Goal: Information Seeking & Learning: Learn about a topic

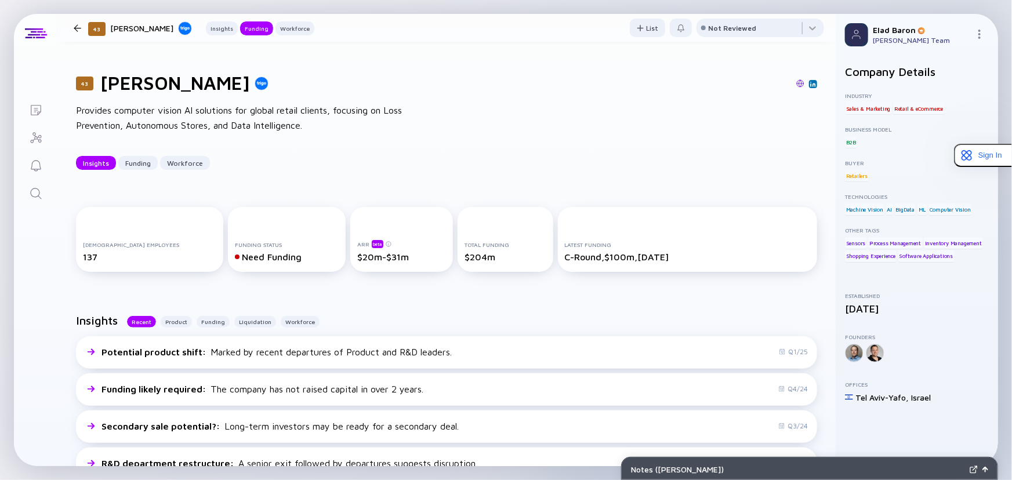
scroll to position [316, 0]
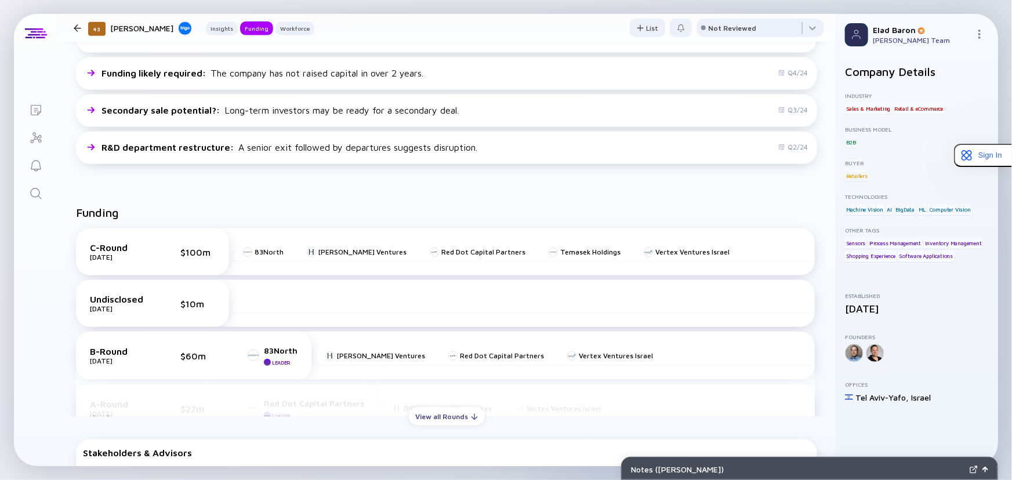
click at [41, 197] on icon "Search" at bounding box center [36, 194] width 14 height 14
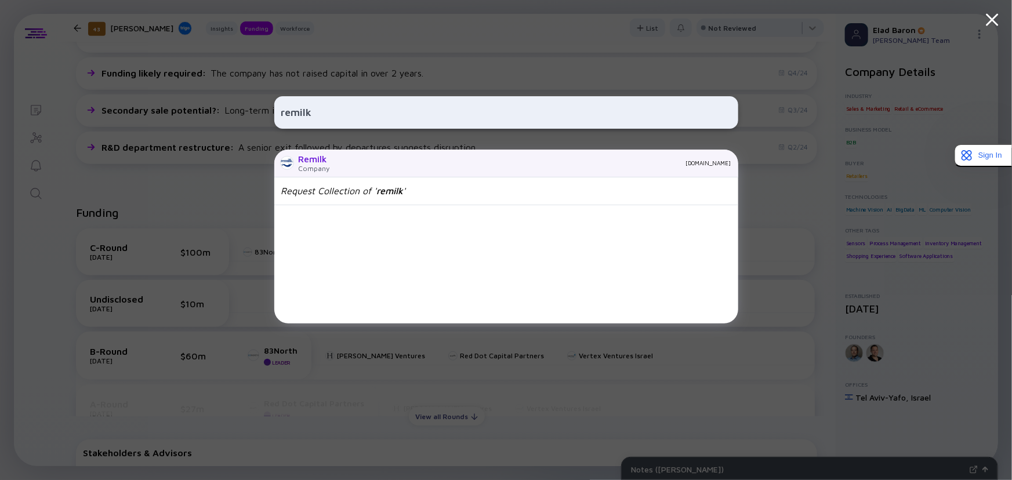
type input "remilk"
click at [342, 162] on div "[DOMAIN_NAME]" at bounding box center [535, 162] width 392 height 7
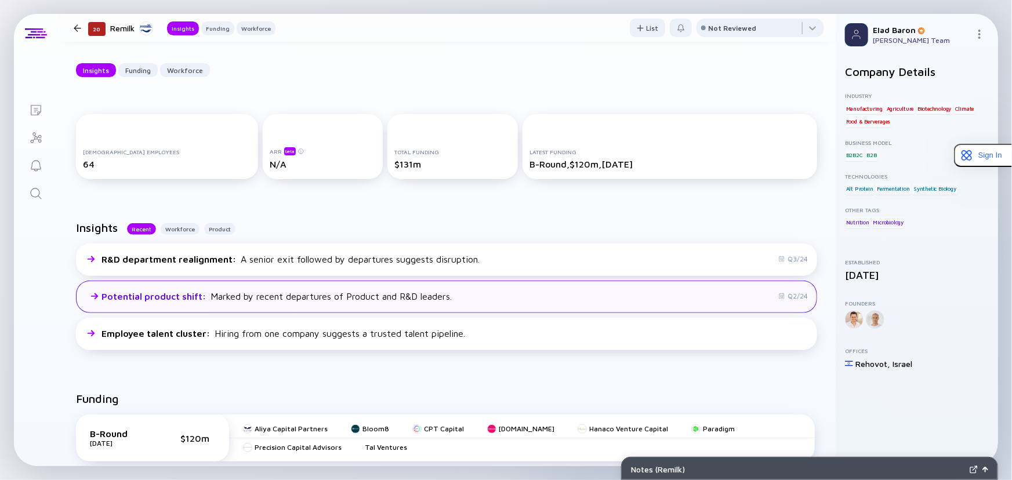
scroll to position [316, 0]
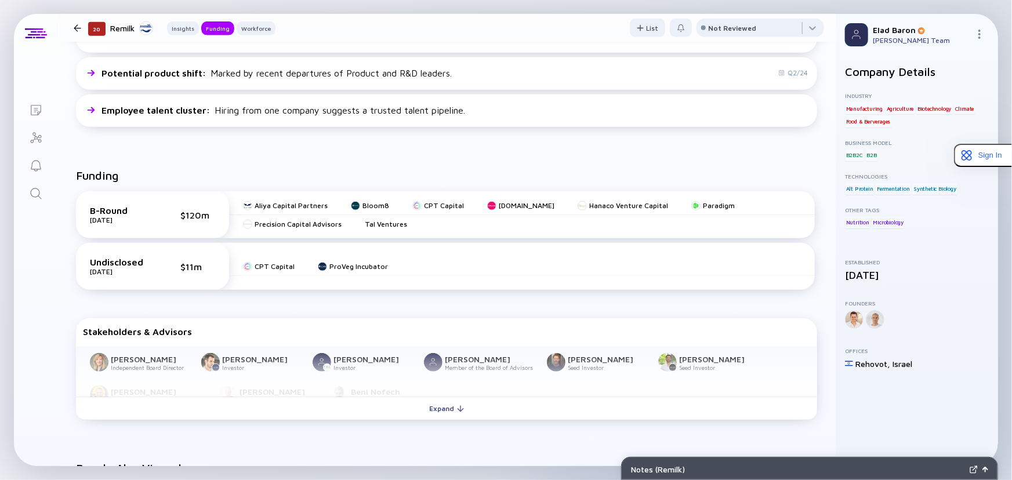
click at [30, 197] on icon "Search" at bounding box center [36, 194] width 14 height 14
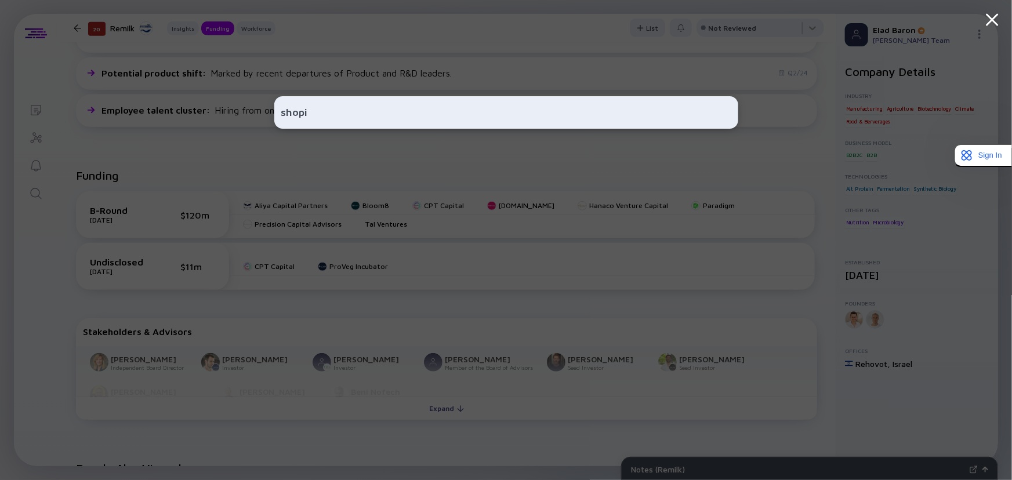
type input "shopic"
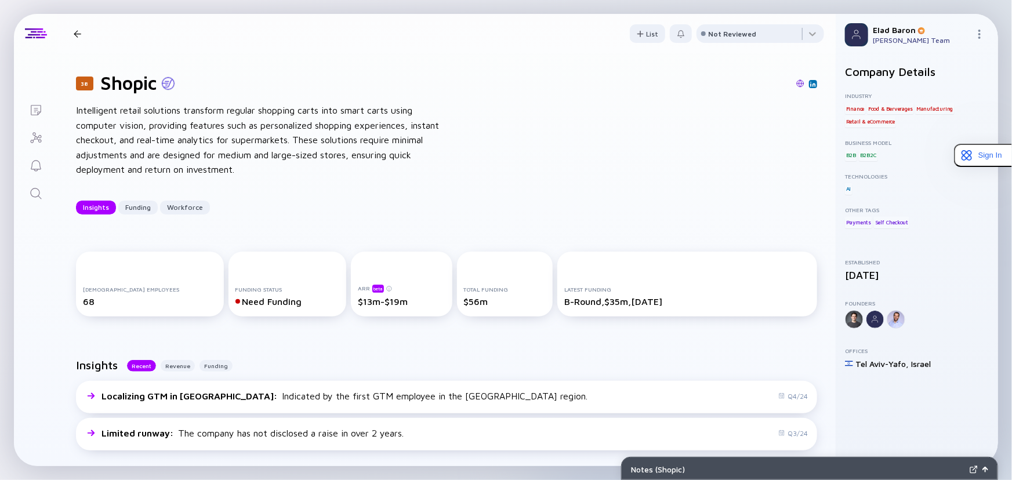
click at [30, 197] on icon "Search" at bounding box center [36, 194] width 14 height 14
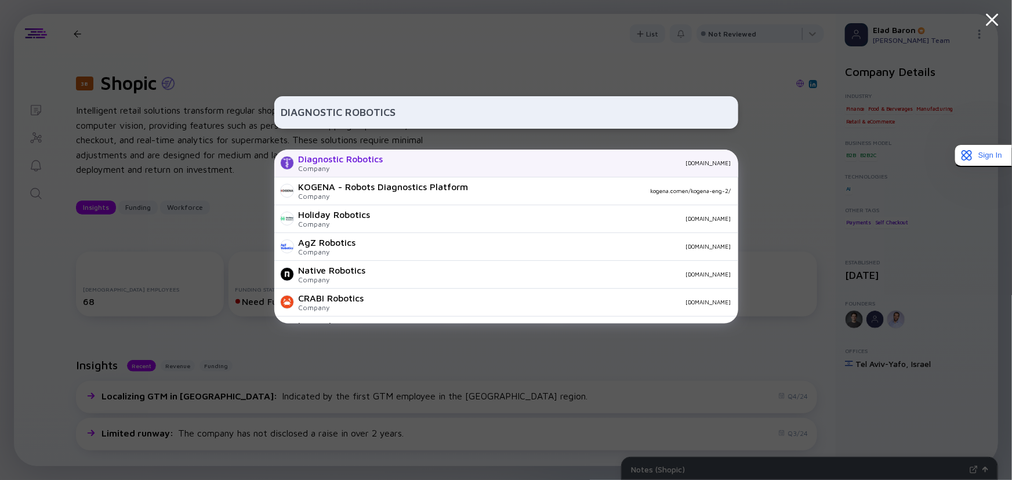
type input "DIAGNOSTIC ROBOTICS"
click at [350, 157] on div "Diagnostic Robotics" at bounding box center [341, 159] width 85 height 10
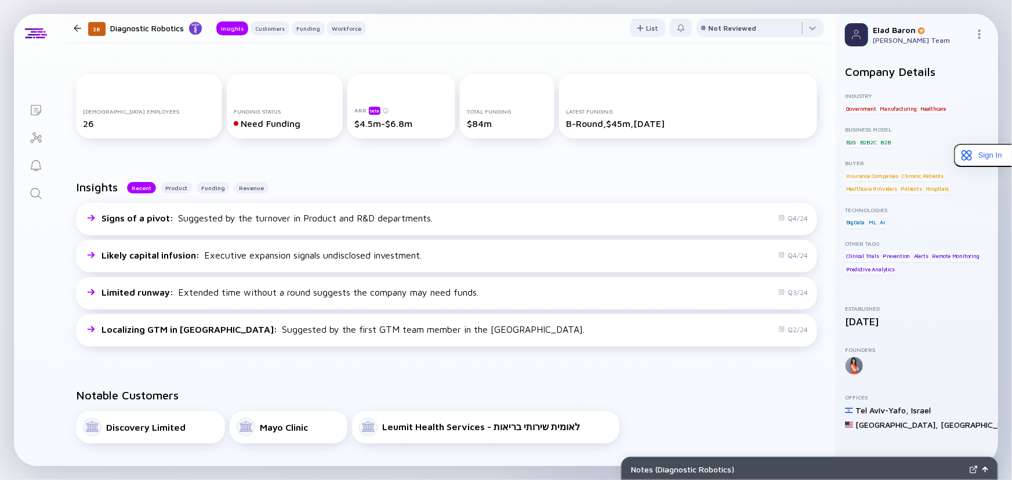
scroll to position [158, 0]
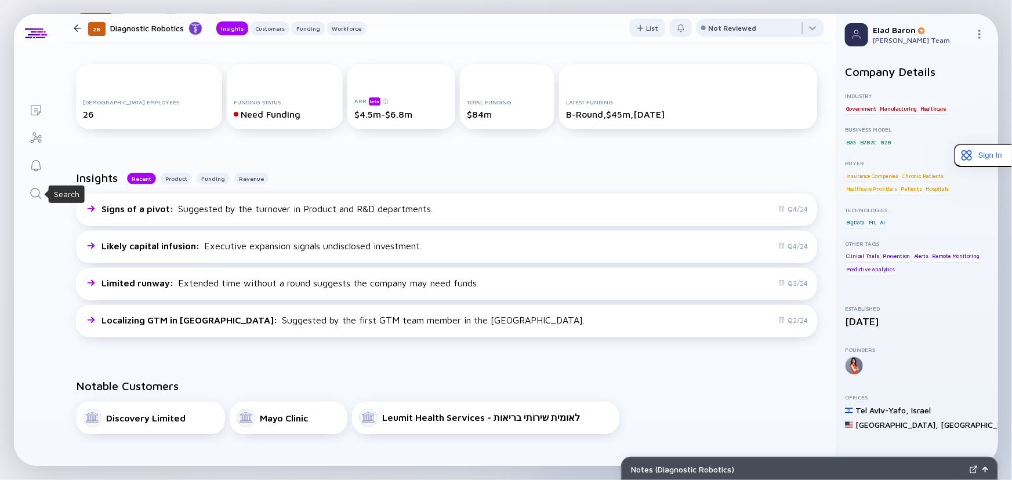
drag, startPoint x: 42, startPoint y: 194, endPoint x: 48, endPoint y: 191, distance: 7.3
click at [42, 194] on icon "Search" at bounding box center [36, 194] width 14 height 14
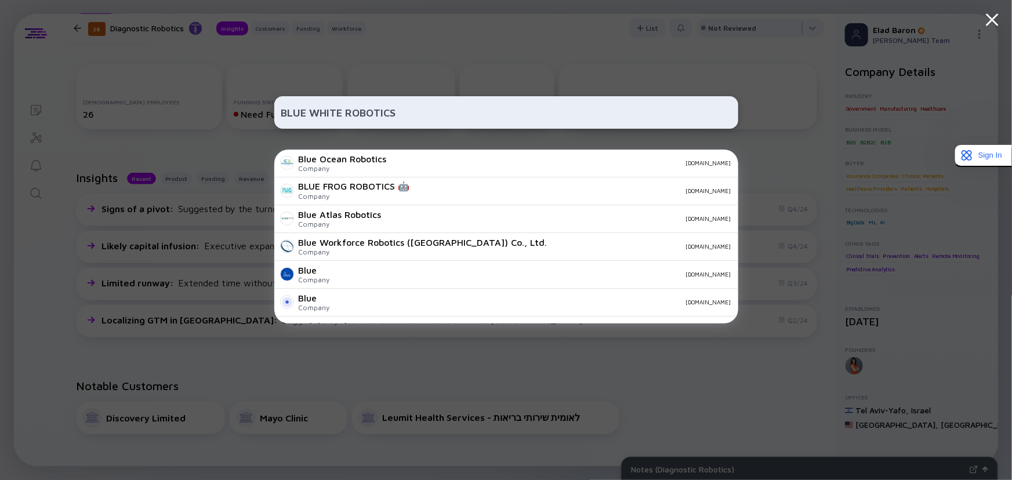
click at [412, 111] on input "BLUE WHITE ROBOTICS" at bounding box center [506, 112] width 450 height 21
click at [380, 116] on input "BLUE WHITE ROBOTICS" at bounding box center [506, 112] width 450 height 21
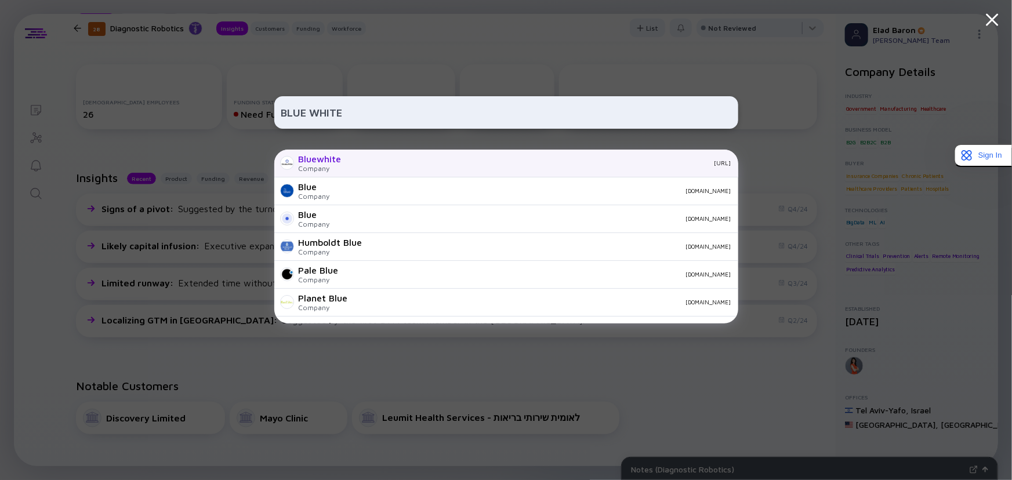
type input "BLUE WHITE"
click at [344, 163] on div "Bluewhite Company [URL]" at bounding box center [506, 164] width 464 height 28
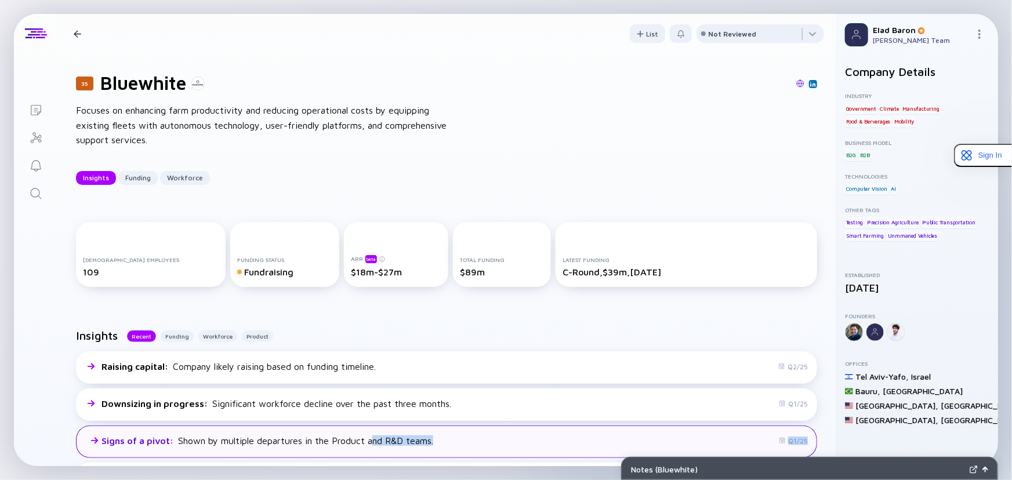
scroll to position [8, 0]
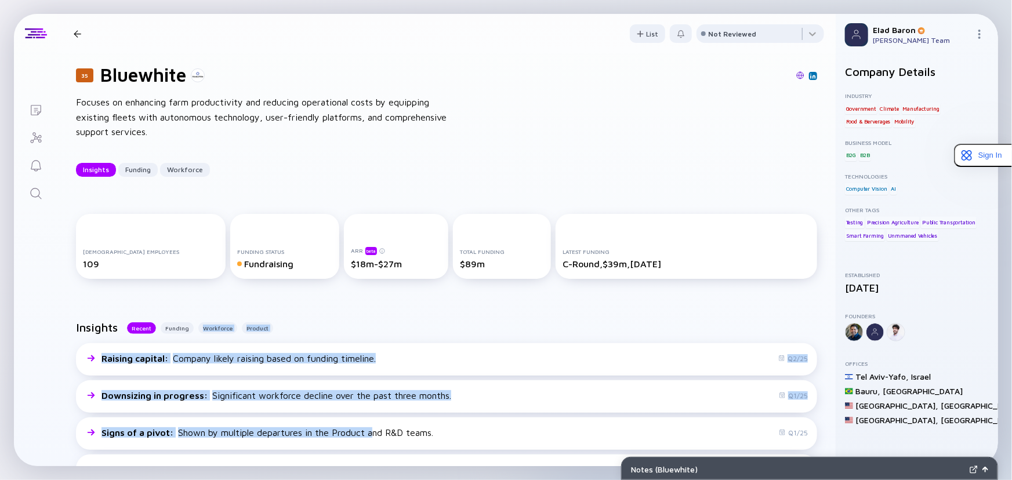
drag, startPoint x: 373, startPoint y: 459, endPoint x: 194, endPoint y: 308, distance: 234.6
click at [195, 310] on div "Insights Recent Funding Workforce Product Raising capital : Company likely rais…" at bounding box center [446, 406] width 778 height 208
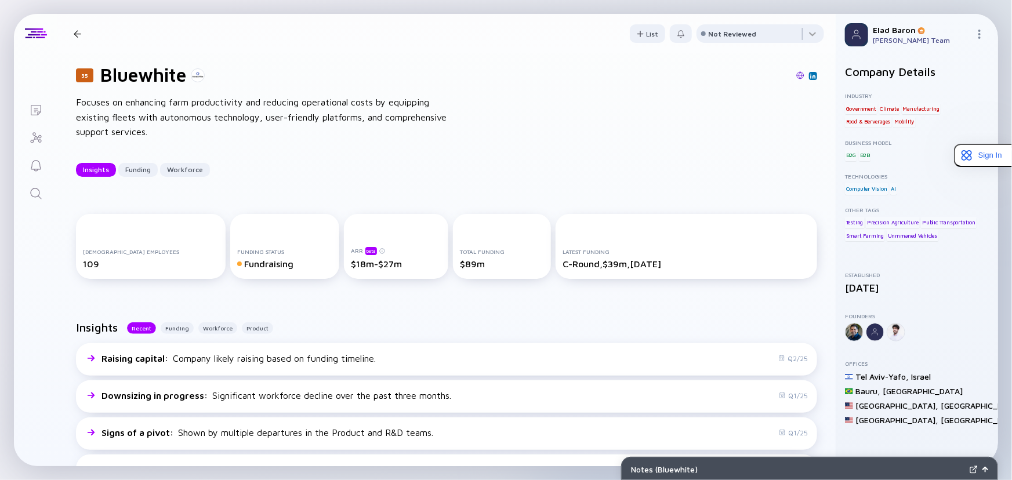
click at [556, 122] on div "35 Bluewhite Focuses on enhancing farm productivity and reducing operational co…" at bounding box center [446, 120] width 778 height 150
